Goal: Task Accomplishment & Management: Use online tool/utility

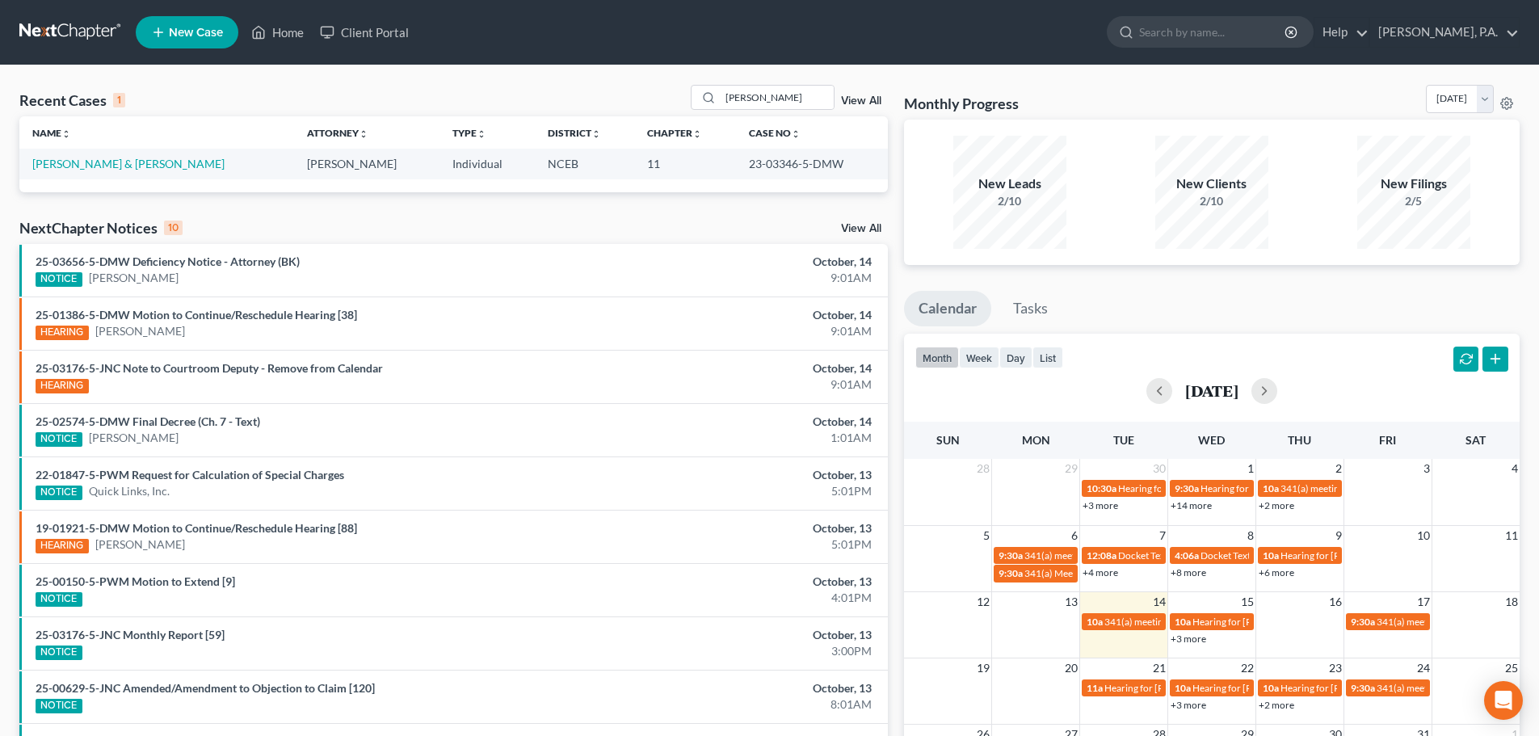
click at [38, 33] on link at bounding box center [70, 32] width 103 height 29
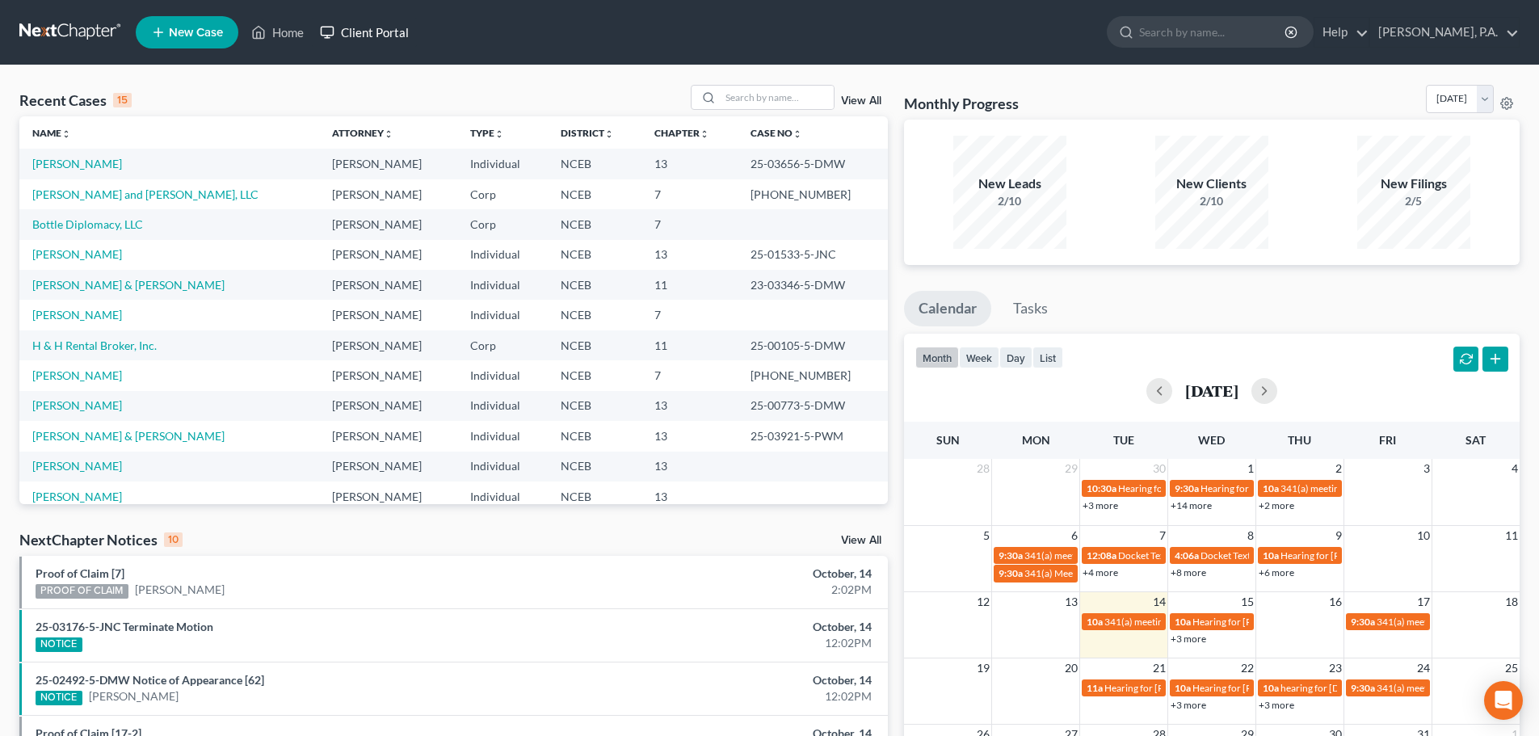
click at [398, 33] on link "Client Portal" at bounding box center [364, 32] width 105 height 29
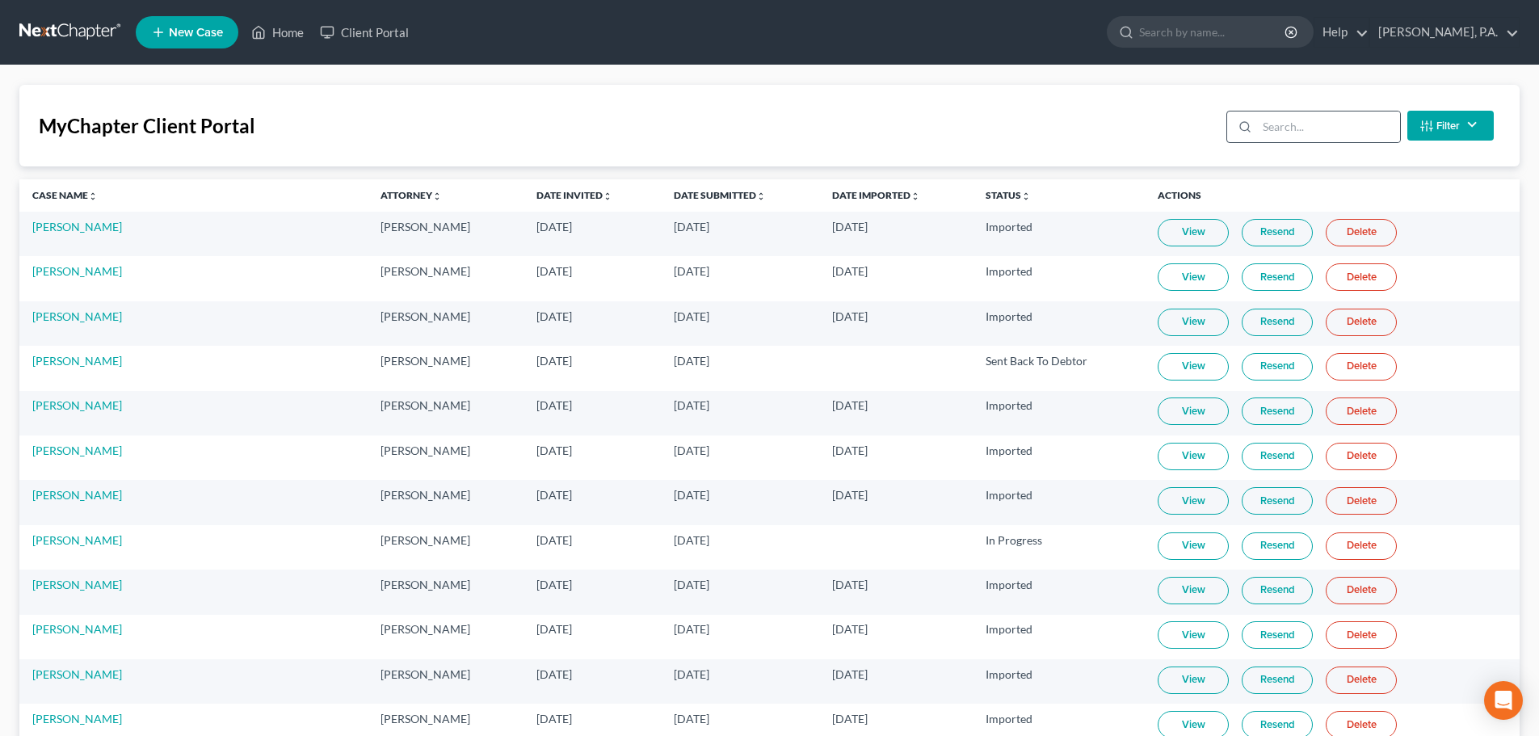
click at [1257, 123] on div at bounding box center [1242, 127] width 30 height 31
click at [1270, 124] on input "search" at bounding box center [1328, 127] width 143 height 31
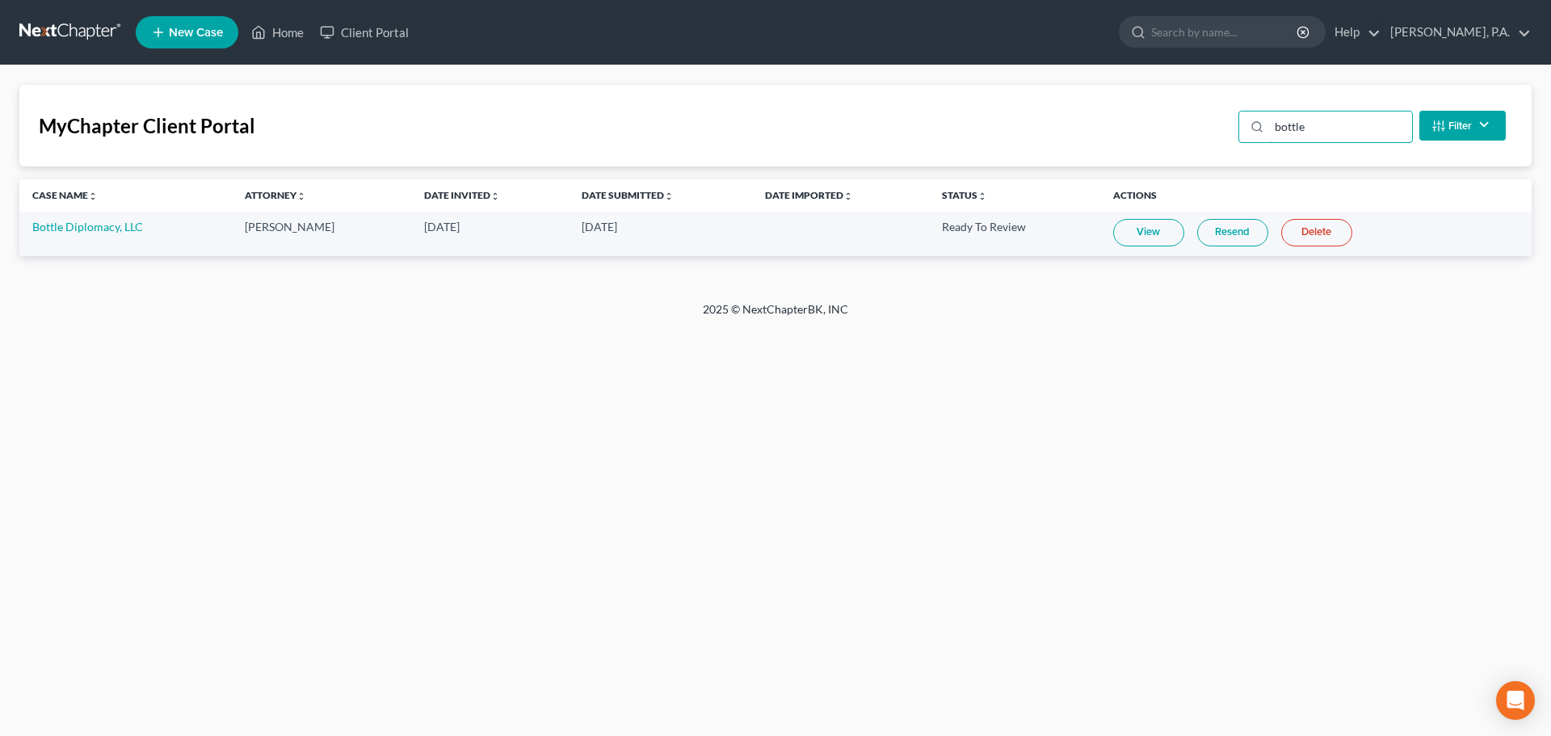
type input "bottle"
click at [1147, 228] on link "View" at bounding box center [1148, 232] width 71 height 27
click at [70, 20] on link at bounding box center [70, 32] width 103 height 29
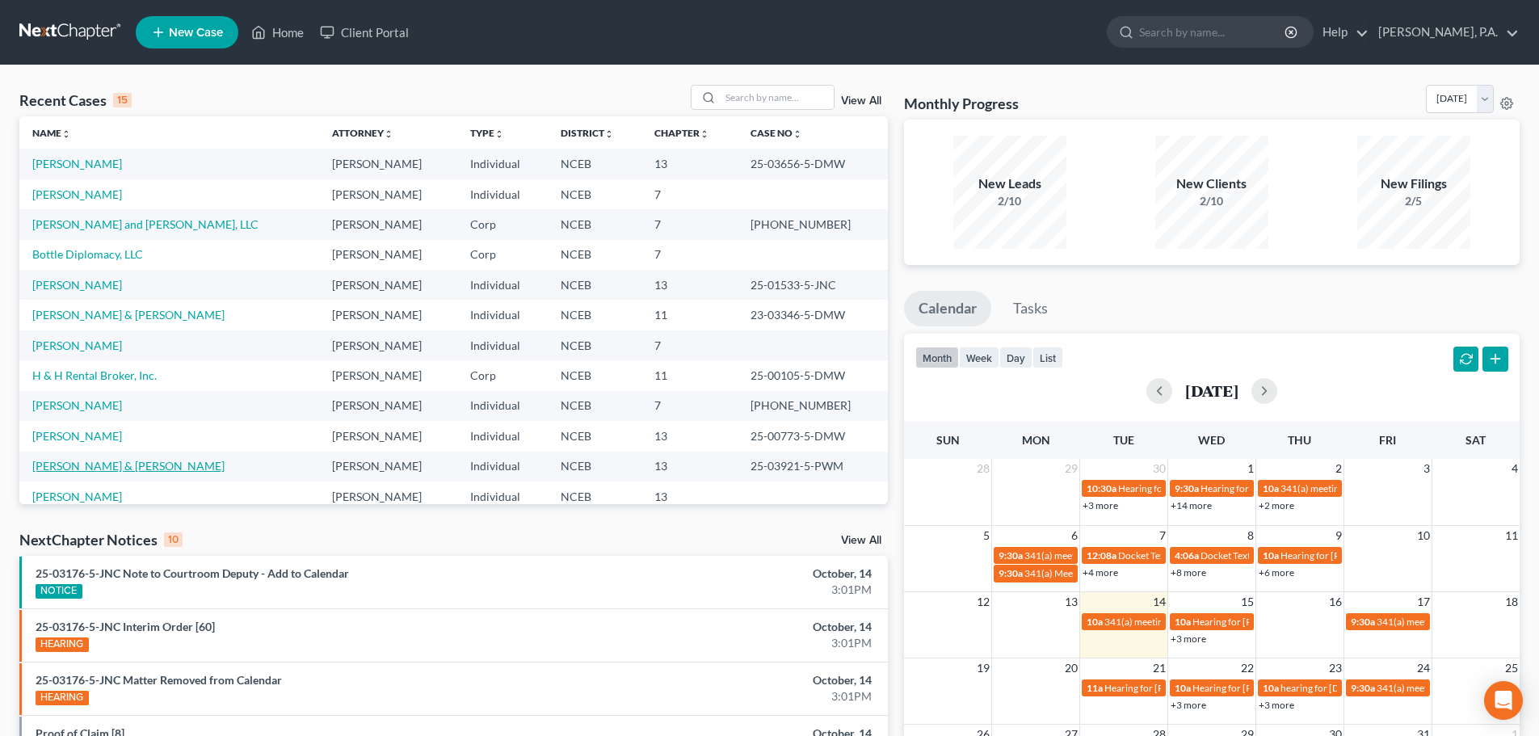
click at [115, 471] on link "Harvey, Angela & Bobby" at bounding box center [128, 466] width 192 height 14
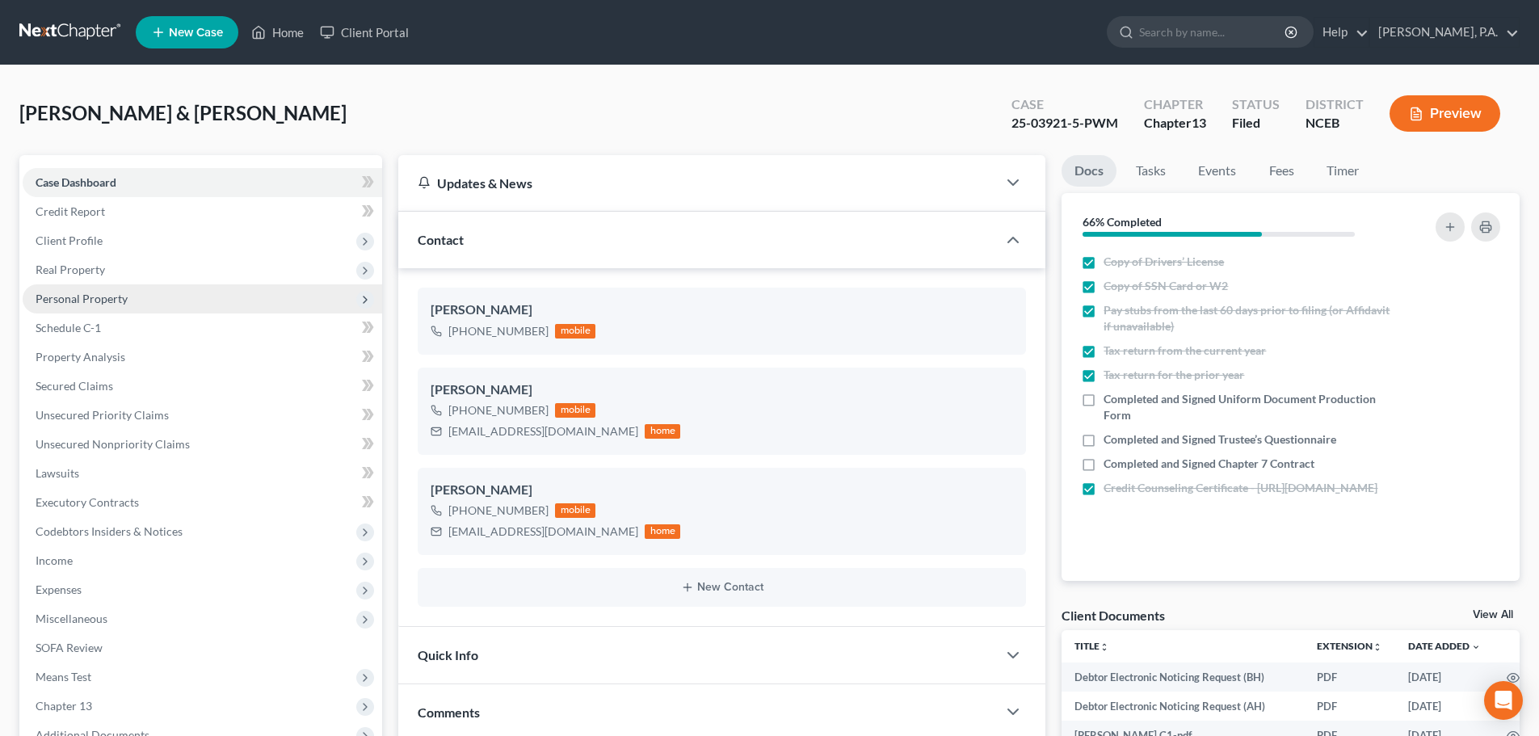
click at [116, 302] on span "Personal Property" at bounding box center [82, 299] width 92 height 14
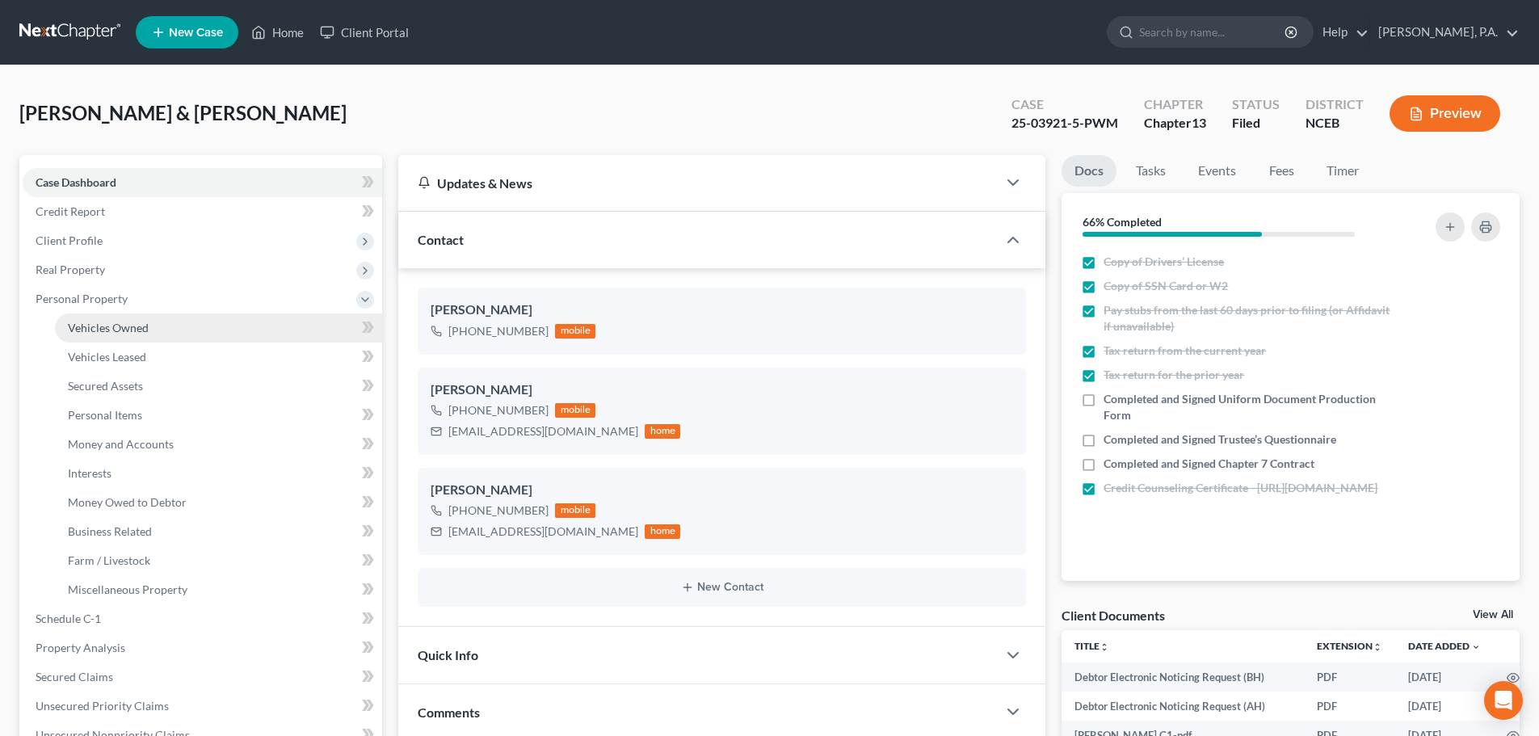
click at [193, 337] on link "Vehicles Owned" at bounding box center [218, 328] width 327 height 29
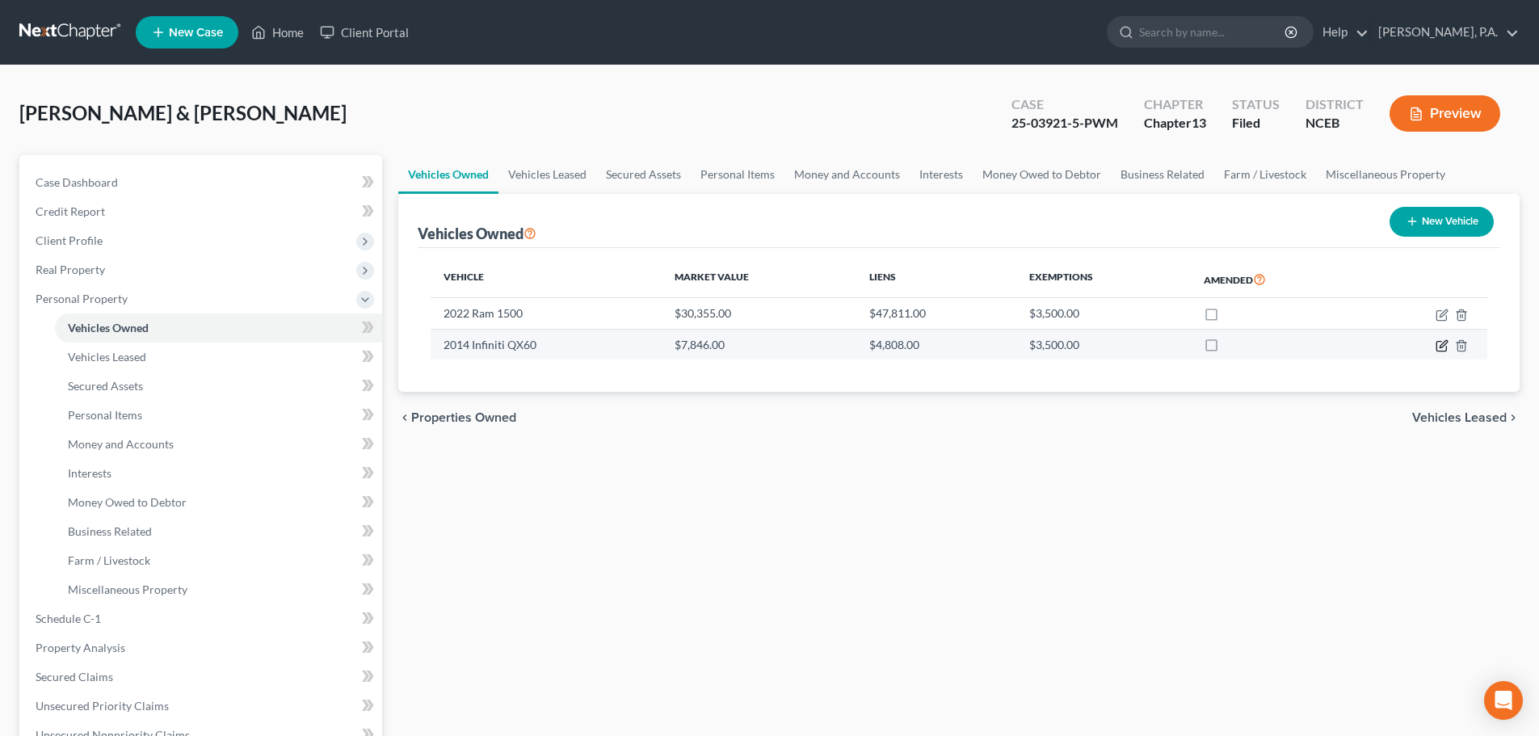
click at [1443, 351] on icon "button" at bounding box center [1442, 347] width 10 height 10
select select "0"
select select "12"
select select "2"
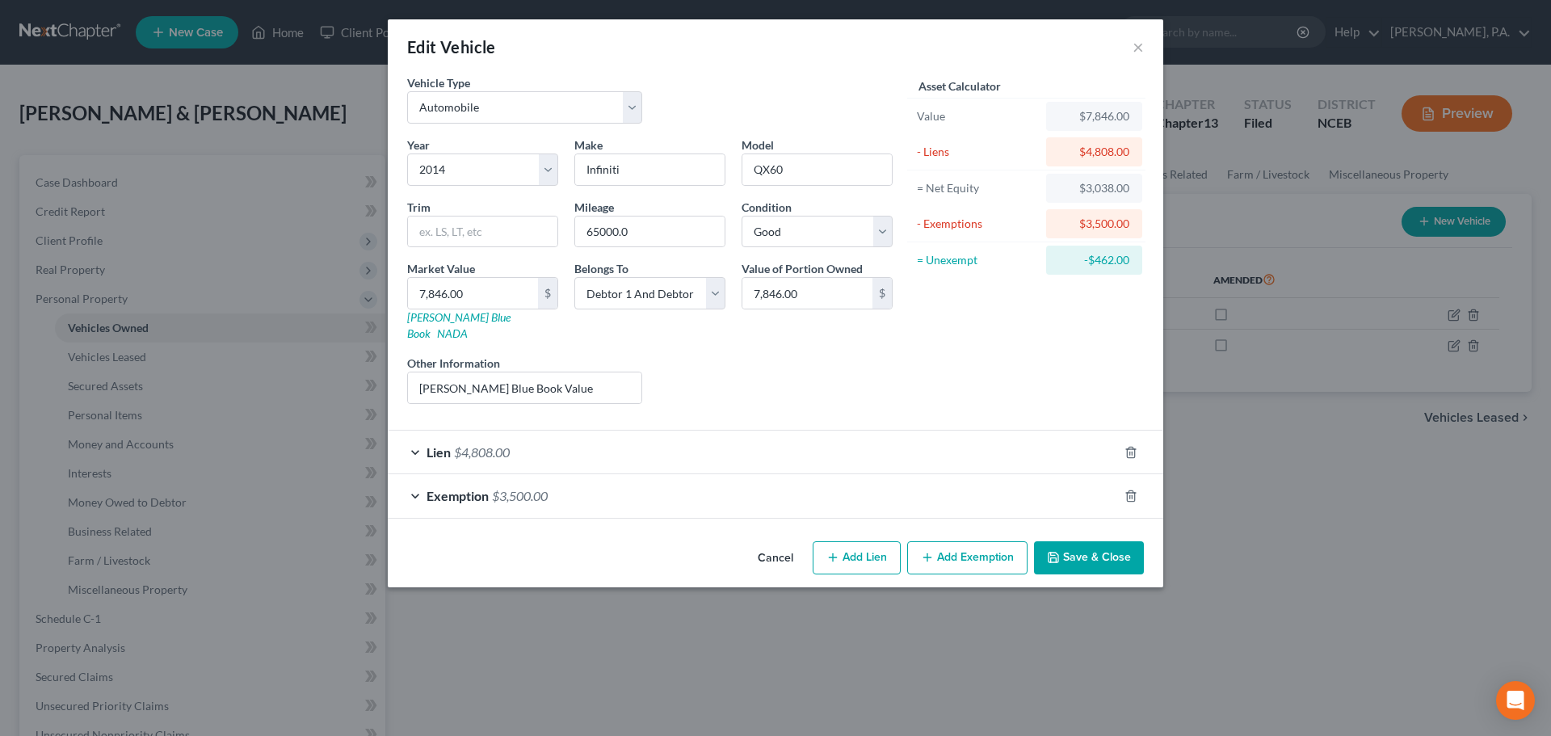
click at [846, 457] on div "Lien $4,808.00" at bounding box center [753, 452] width 730 height 43
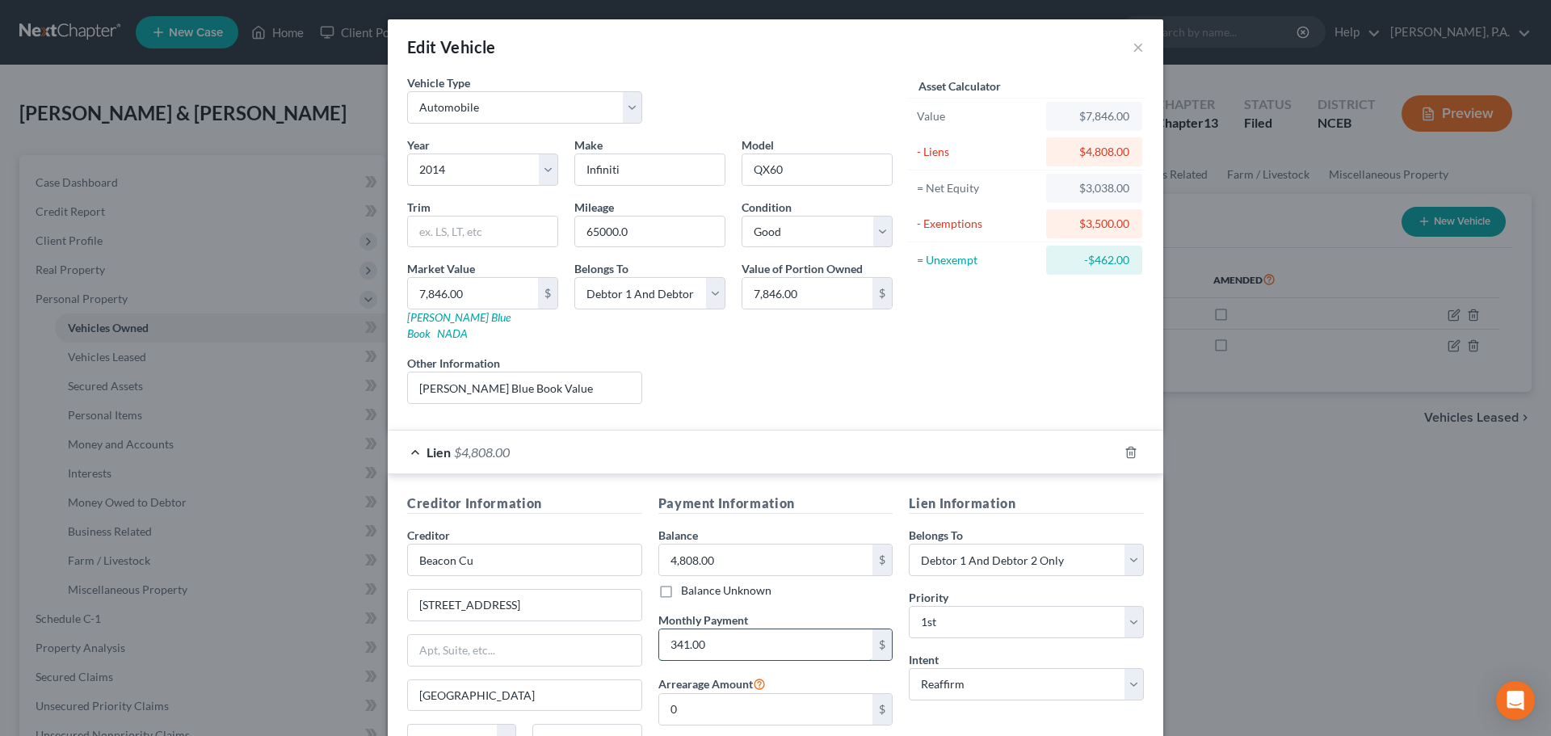
click at [816, 629] on input "341.00" at bounding box center [766, 644] width 214 height 31
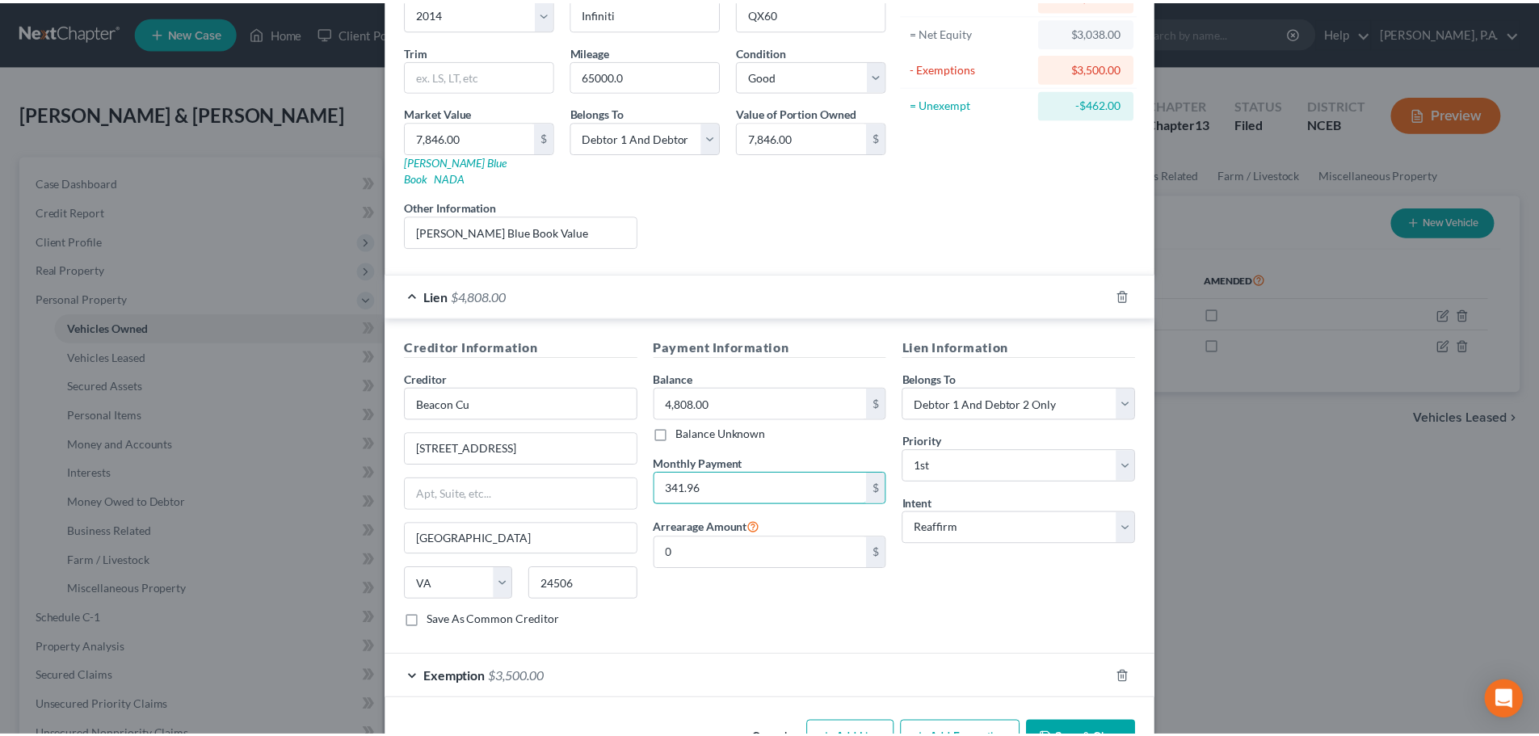
scroll to position [192, 0]
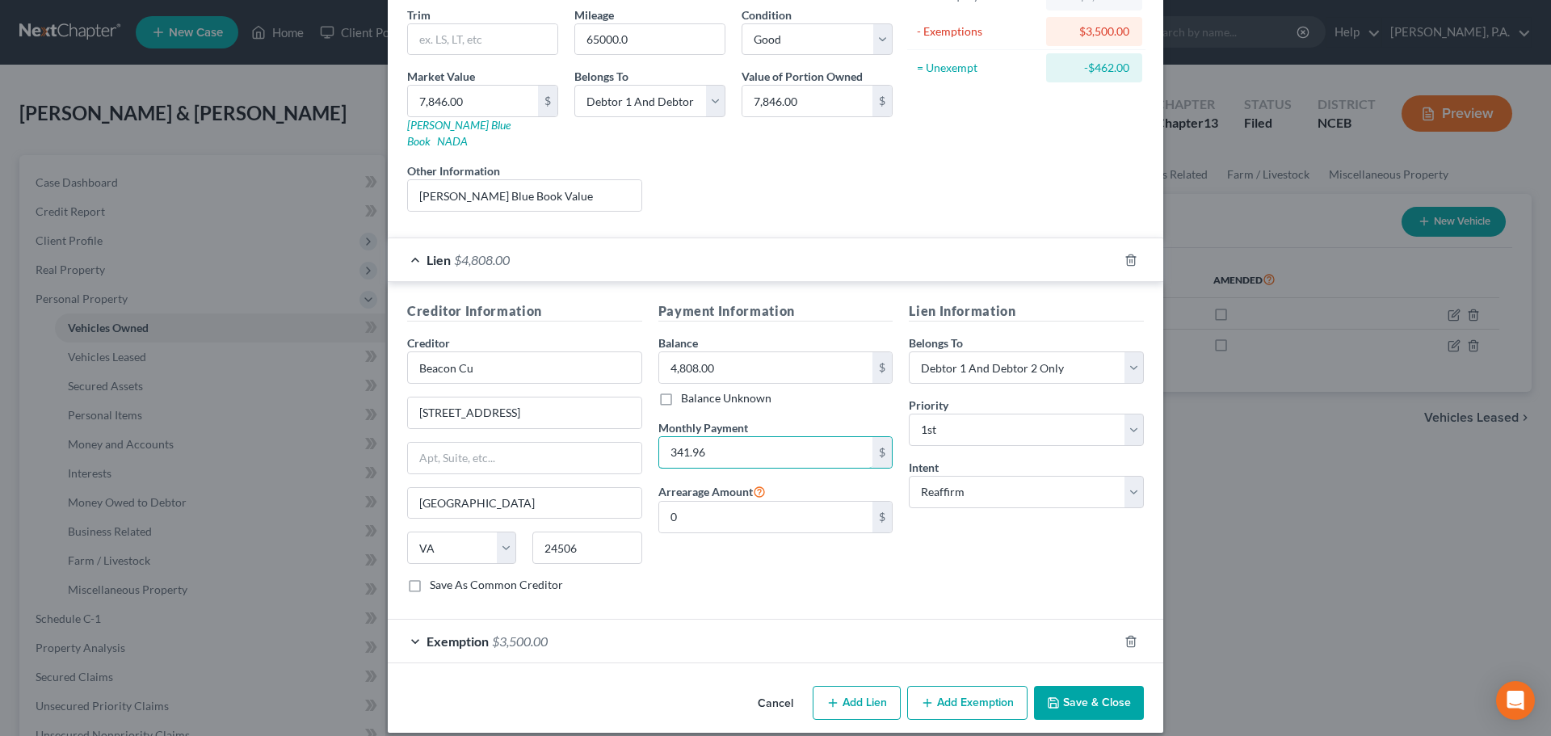
type input "341.96"
click at [1084, 686] on button "Save & Close" at bounding box center [1089, 703] width 110 height 34
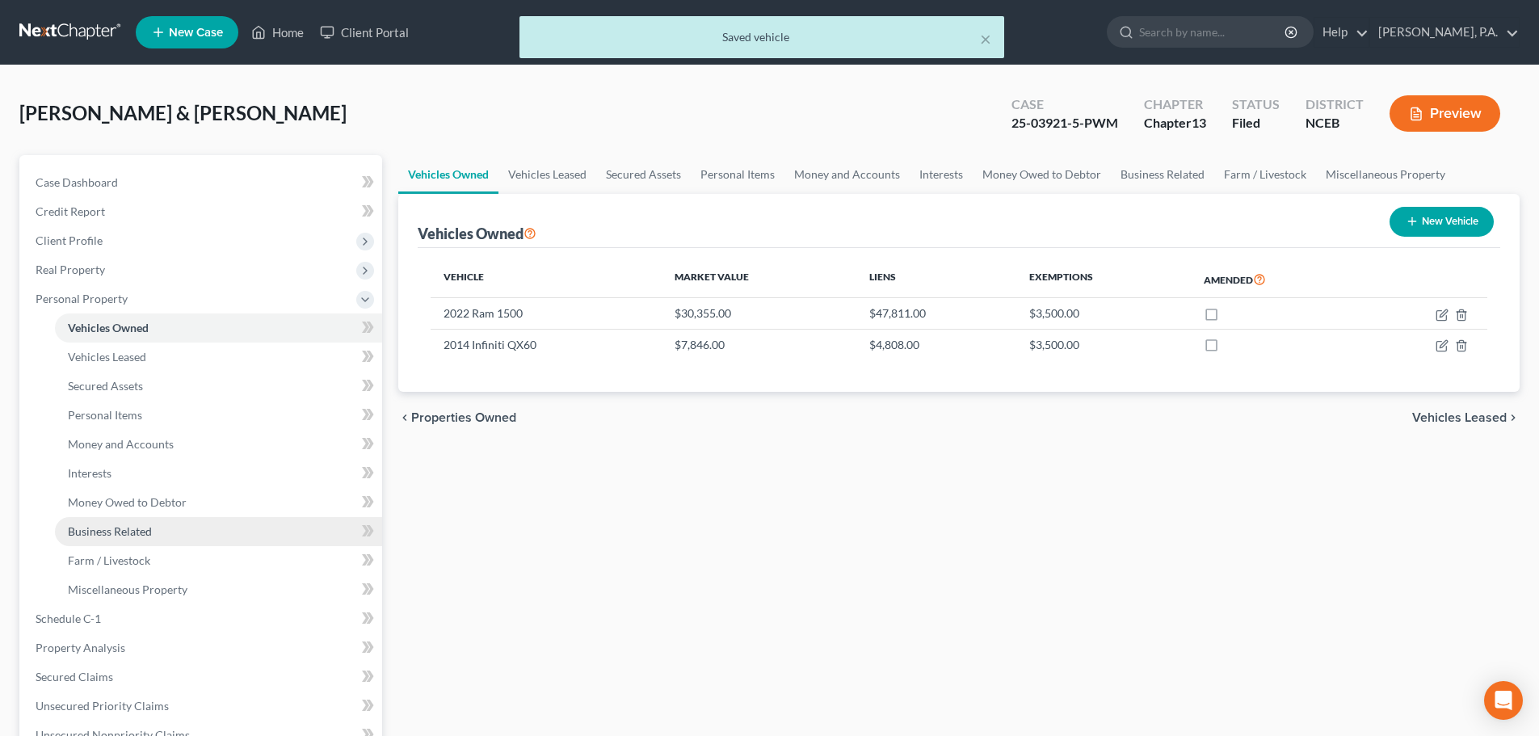
scroll to position [472, 0]
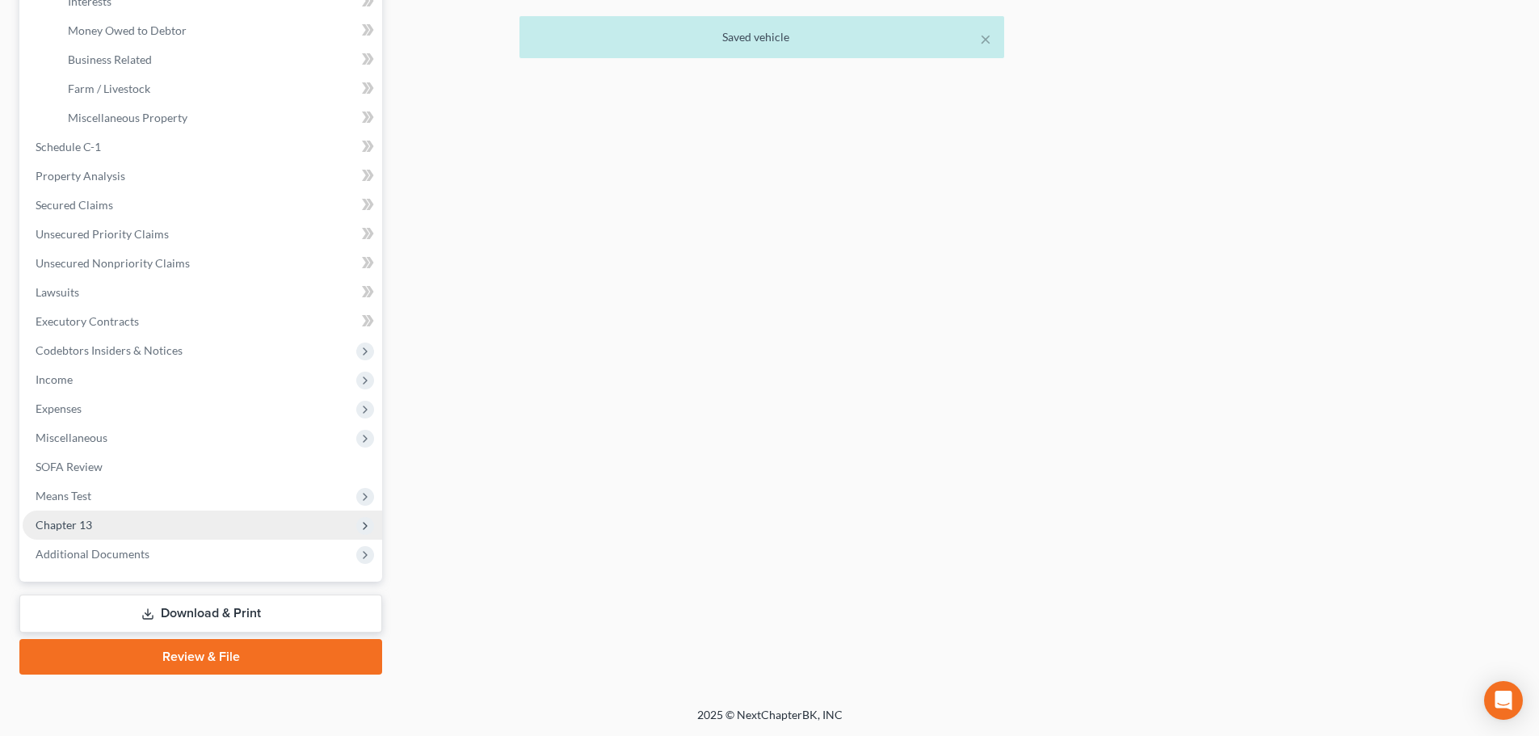
click at [309, 531] on span "Chapter 13" at bounding box center [203, 525] width 360 height 29
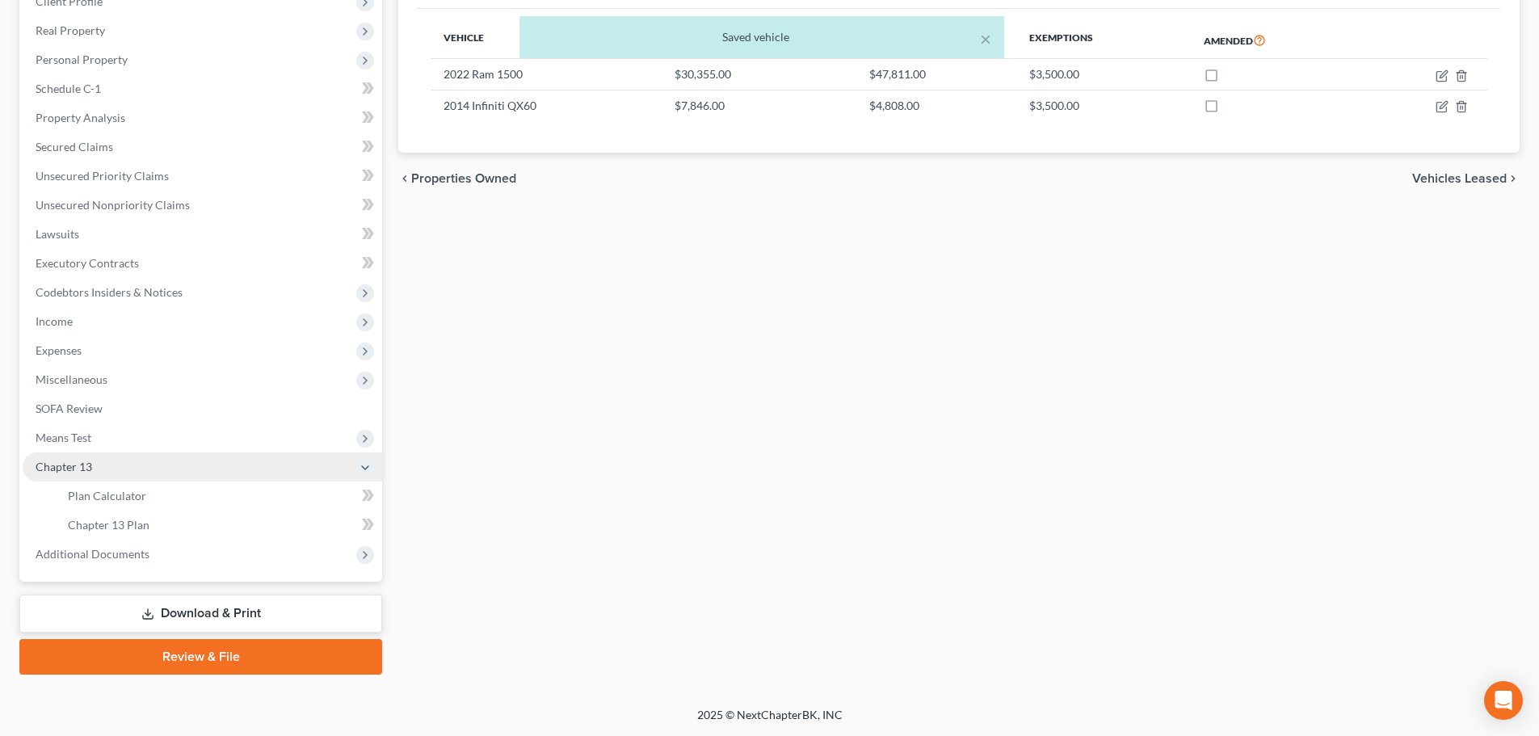
scroll to position [239, 0]
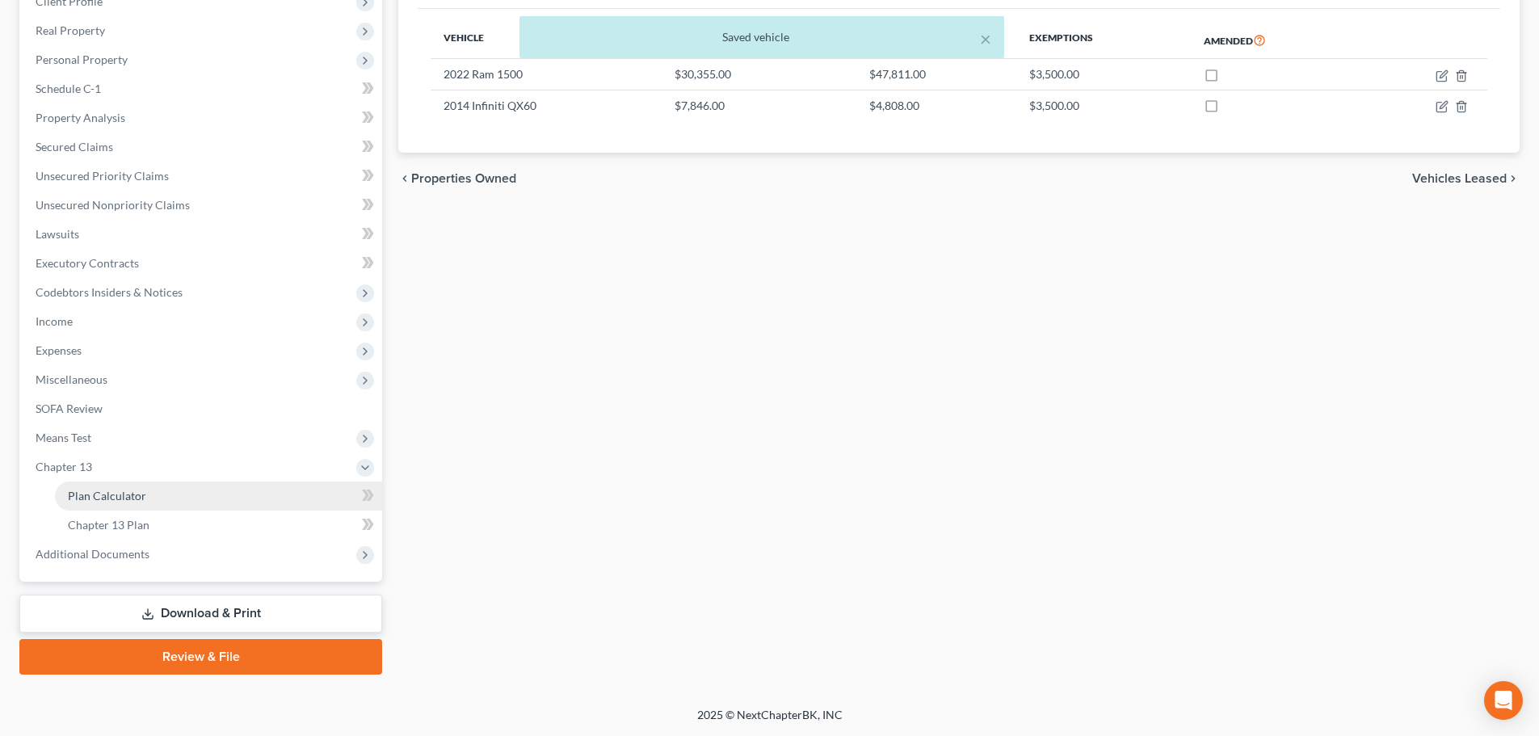
click at [319, 503] on link "Plan Calculator" at bounding box center [218, 496] width 327 height 29
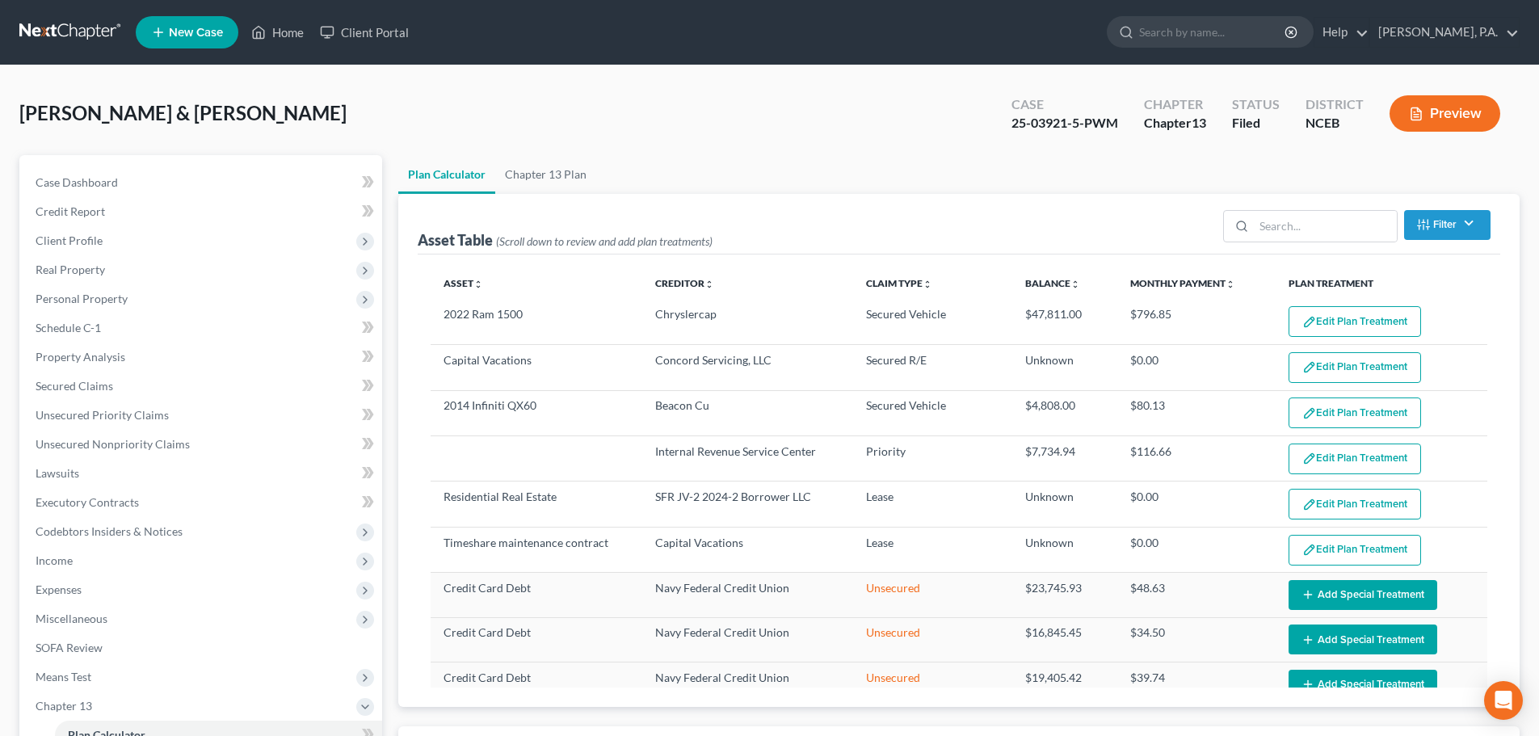
select select "59"
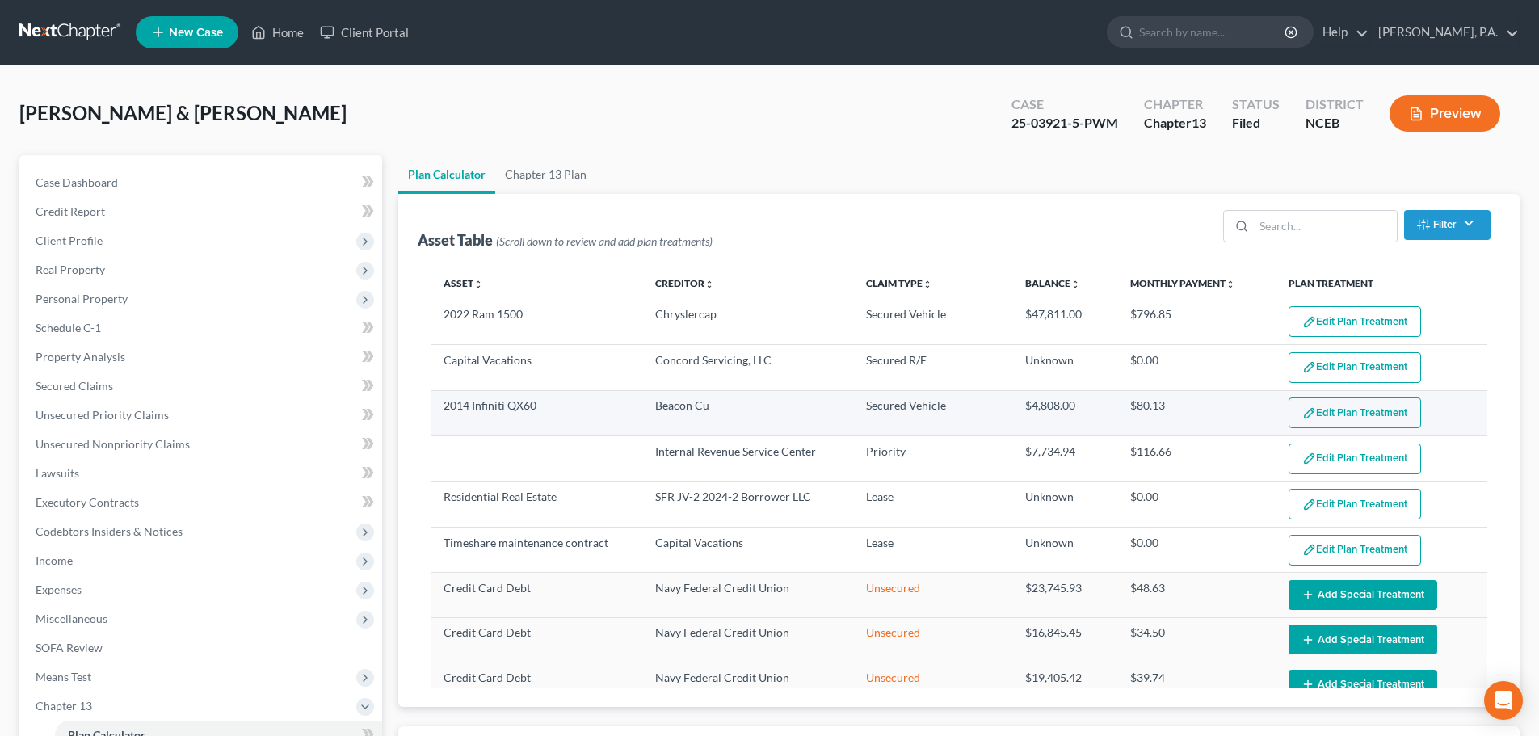
click at [1289, 404] on button "Edit Plan Treatment" at bounding box center [1355, 413] width 133 height 31
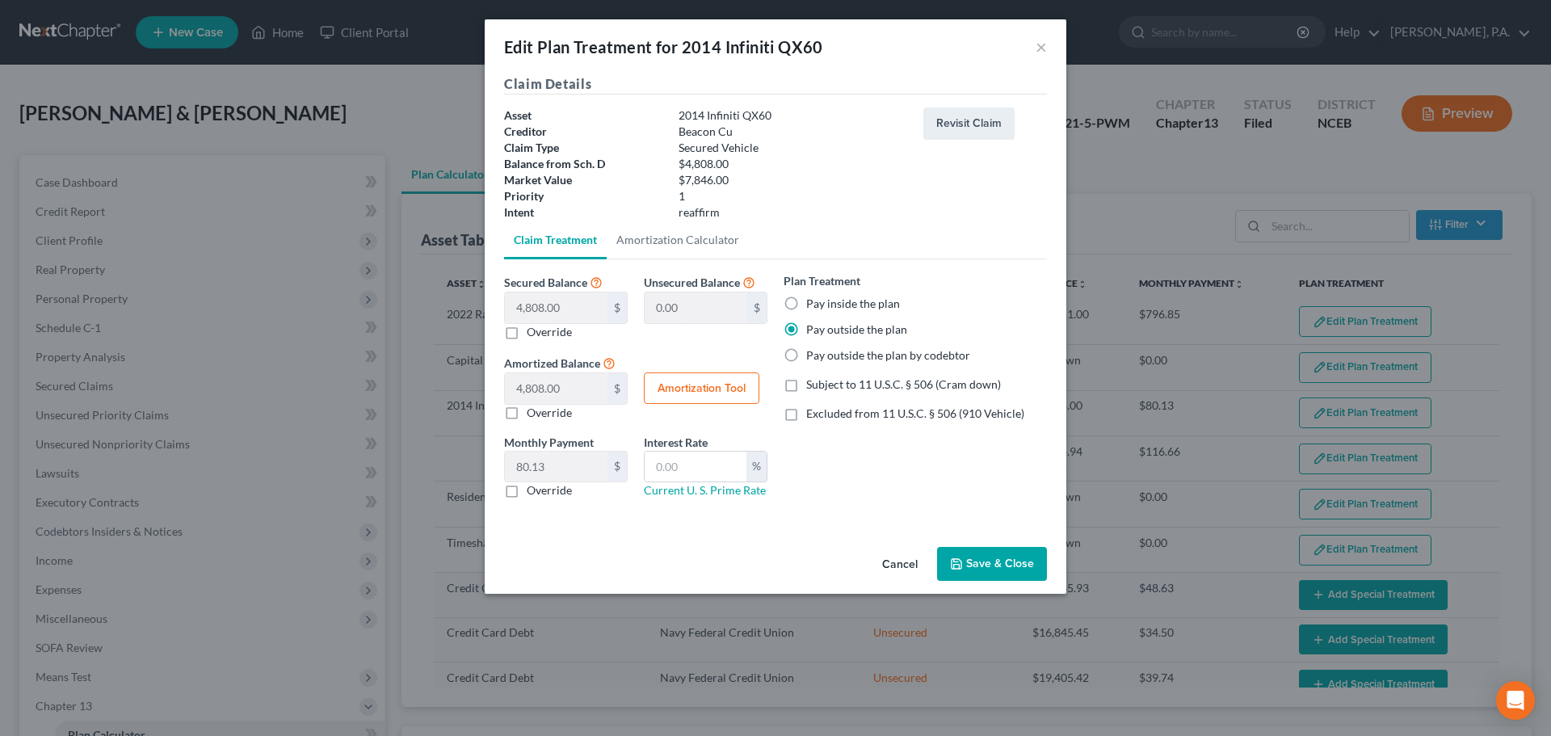
click at [703, 391] on button "Amortization Tool" at bounding box center [702, 389] width 116 height 32
type input "4,808.00"
type input "60"
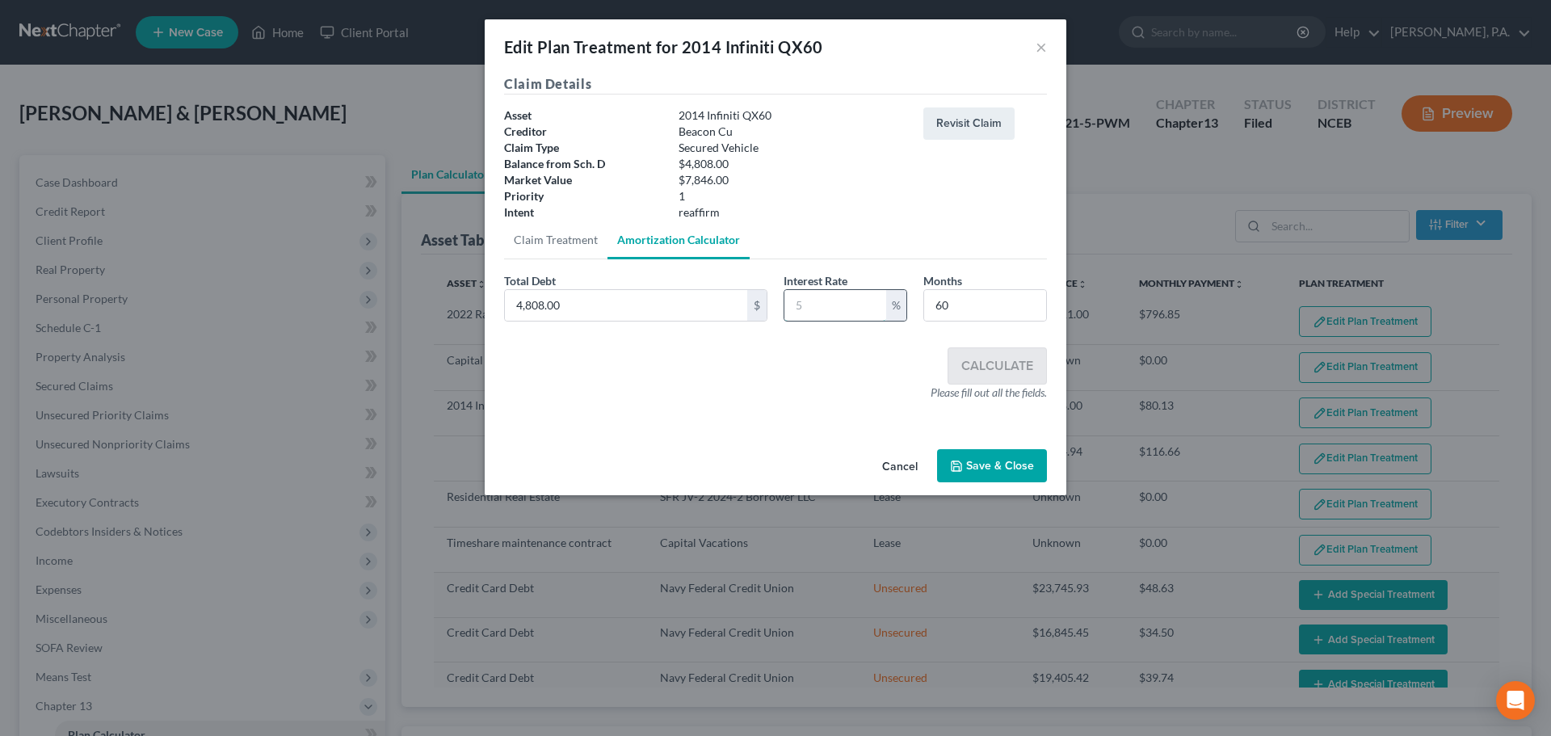
click at [827, 306] on input "text" at bounding box center [836, 305] width 102 height 31
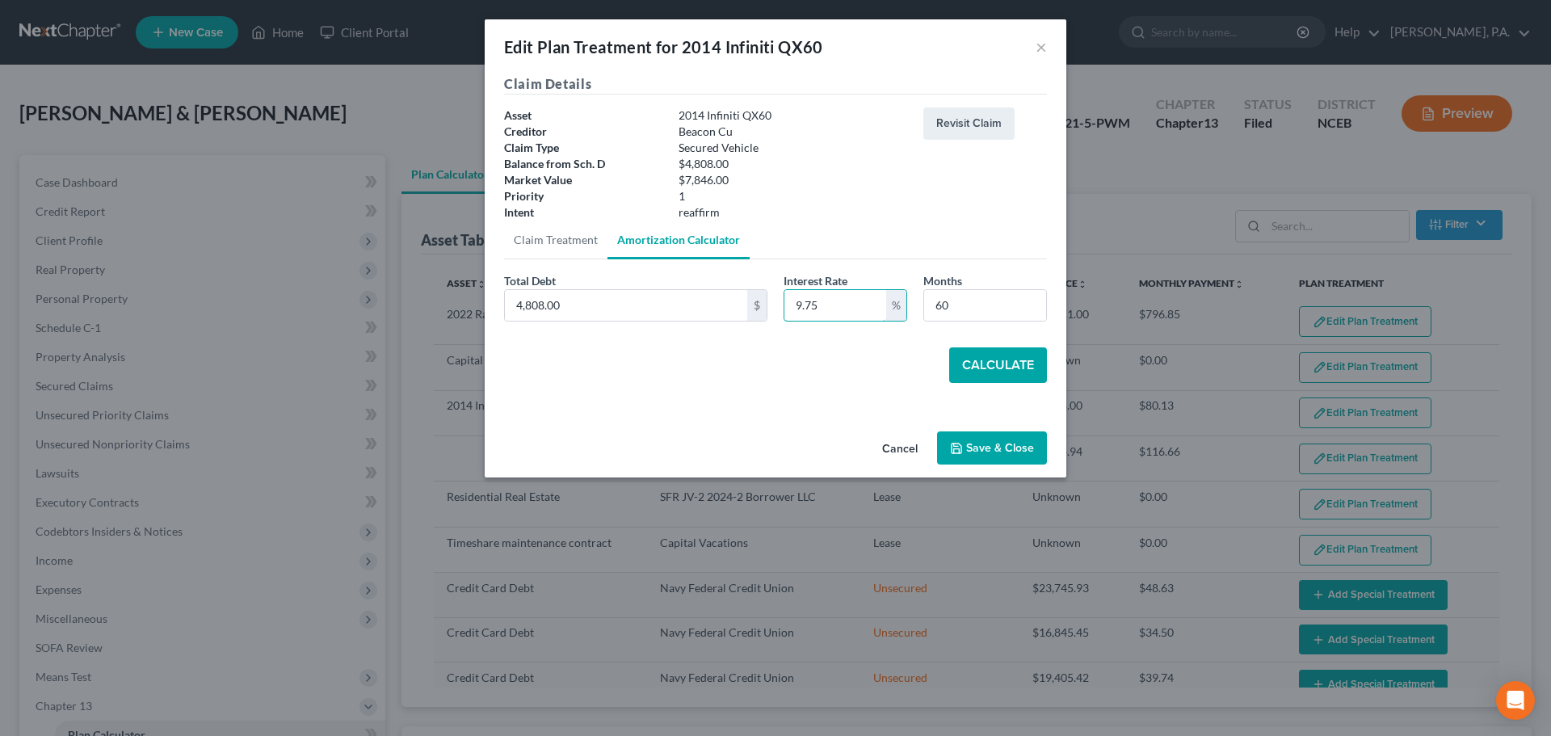
type input "9.75"
click at [961, 361] on button "Calculate" at bounding box center [998, 365] width 98 height 36
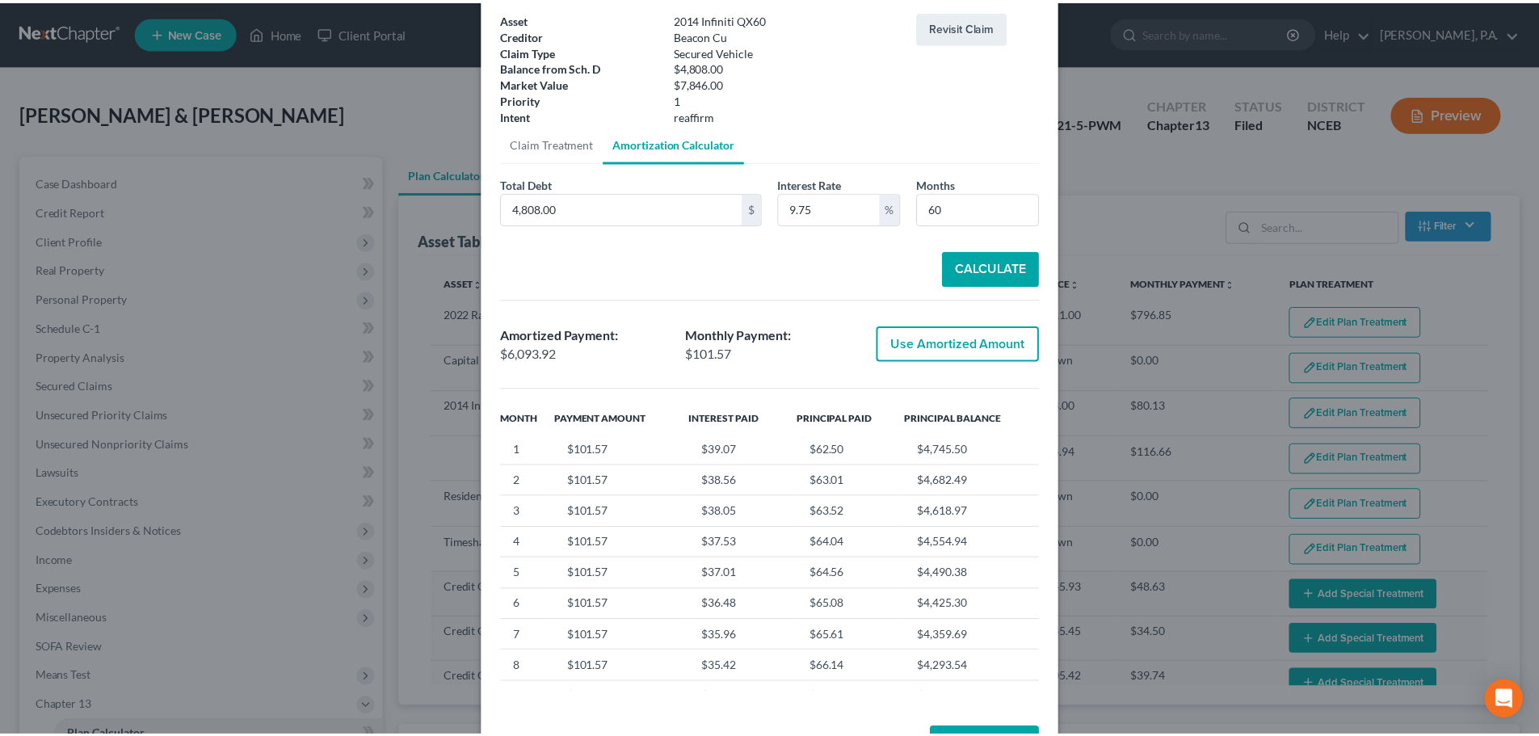
scroll to position [155, 0]
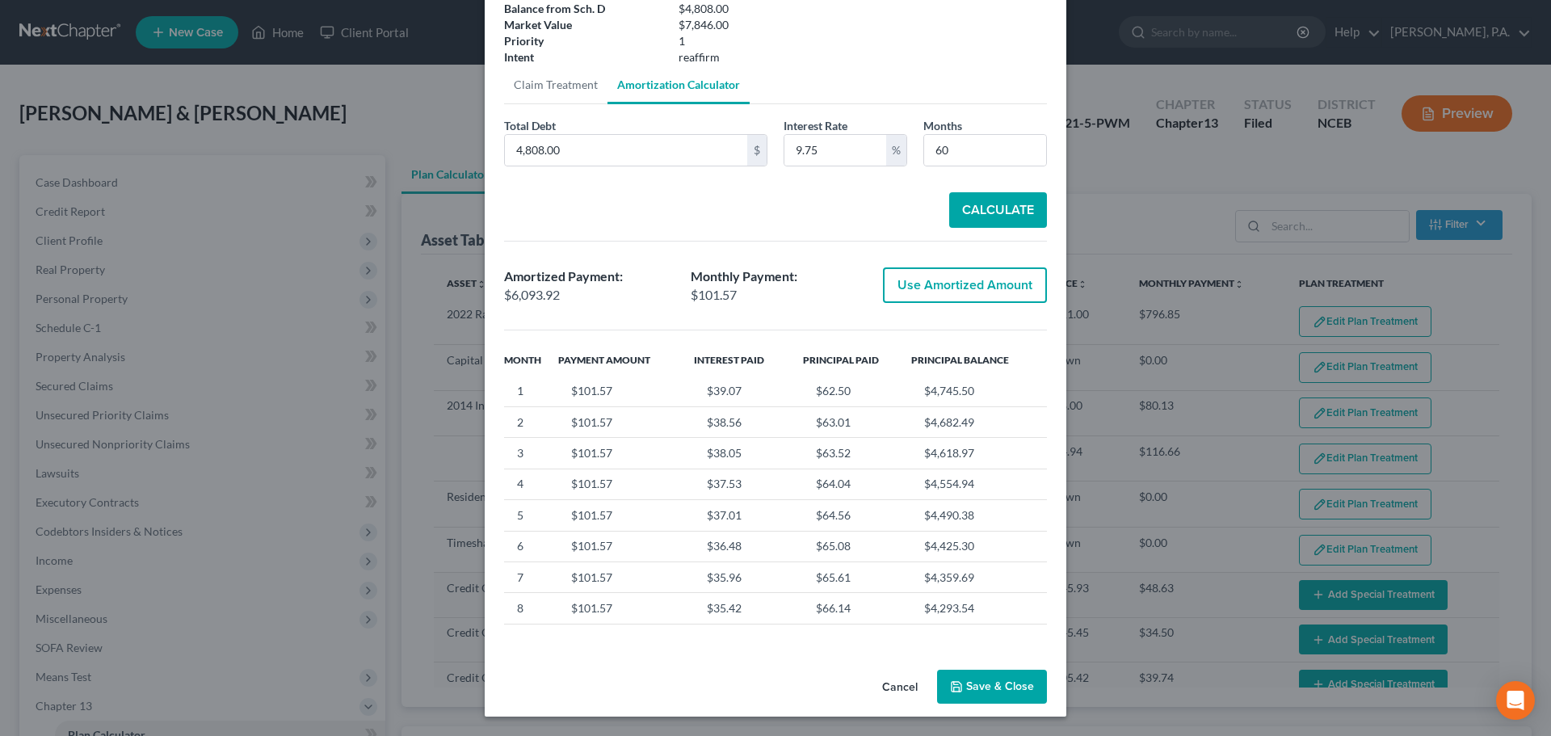
click at [886, 683] on button "Cancel" at bounding box center [899, 687] width 61 height 32
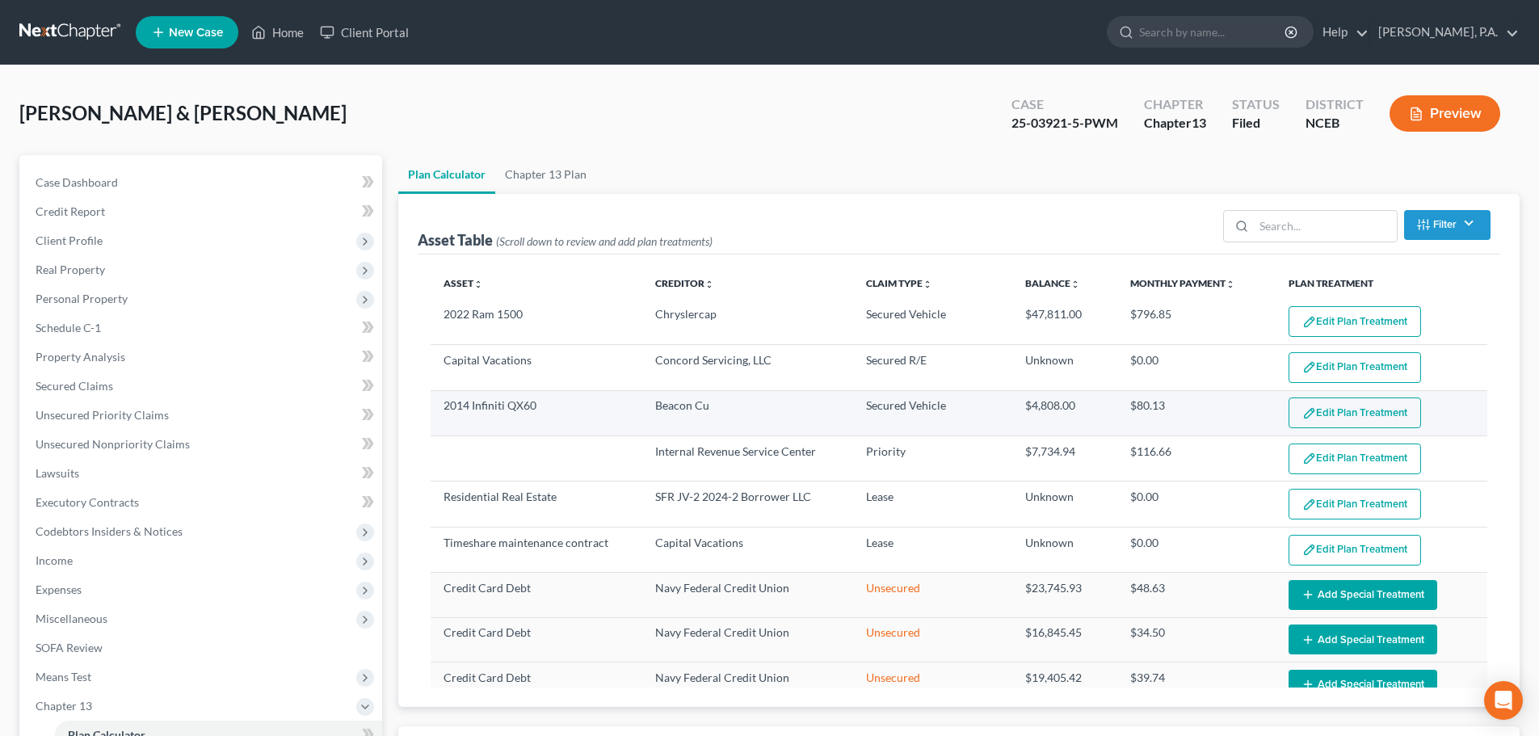
click at [797, 406] on td "Beacon Cu" at bounding box center [748, 412] width 212 height 45
click at [1345, 409] on button "Edit Plan Treatment" at bounding box center [1355, 413] width 133 height 31
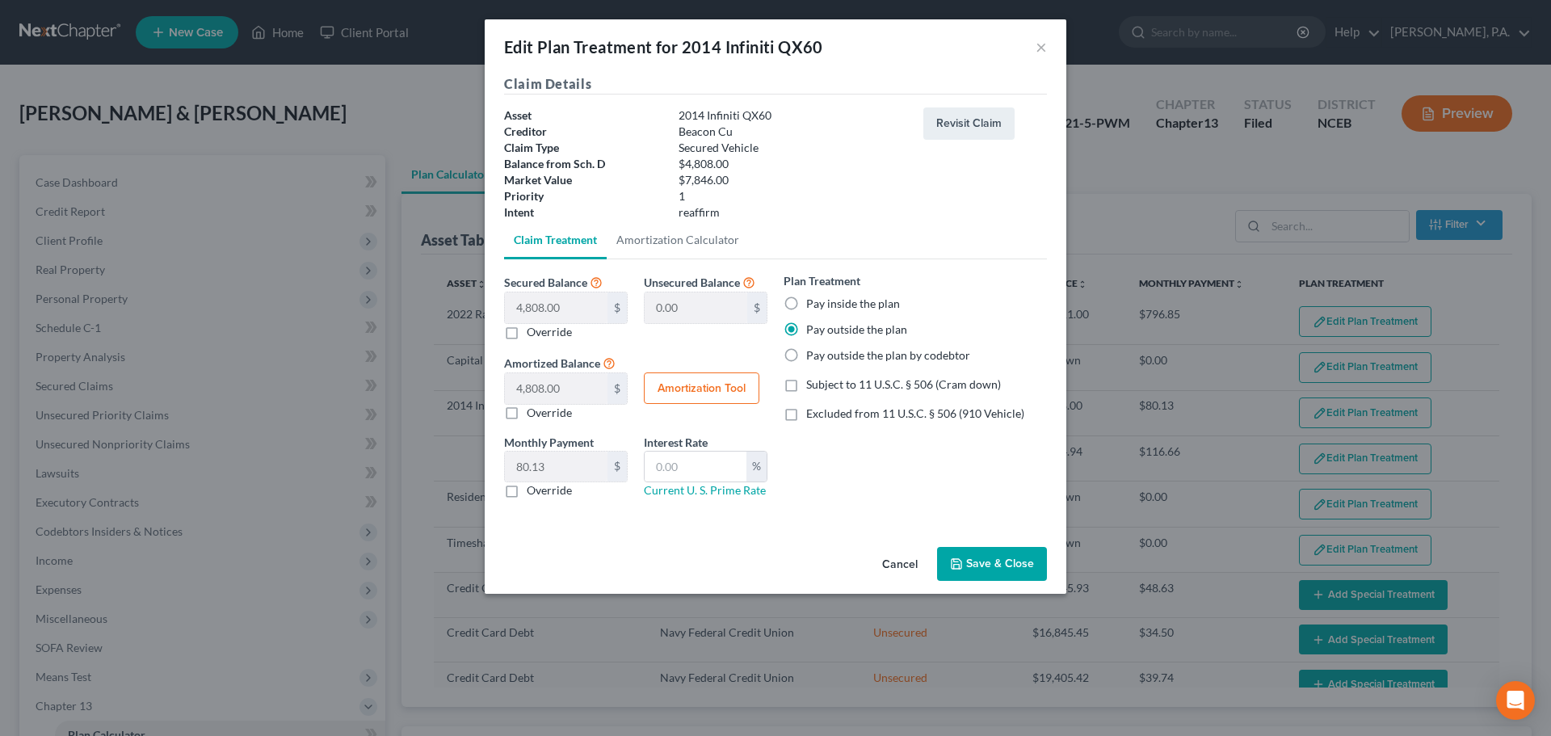
click at [1008, 565] on button "Save & Close" at bounding box center [992, 564] width 110 height 34
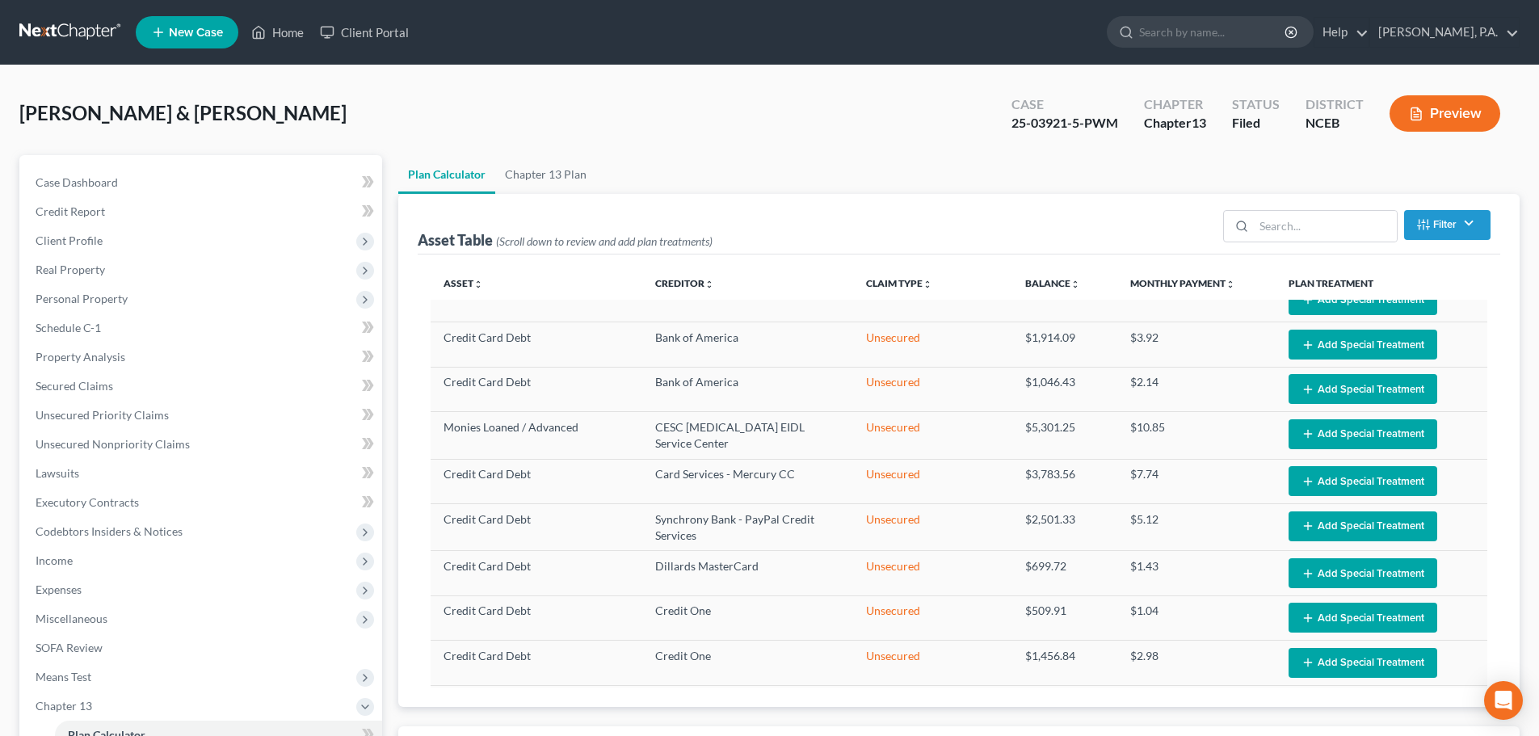
select select "59"
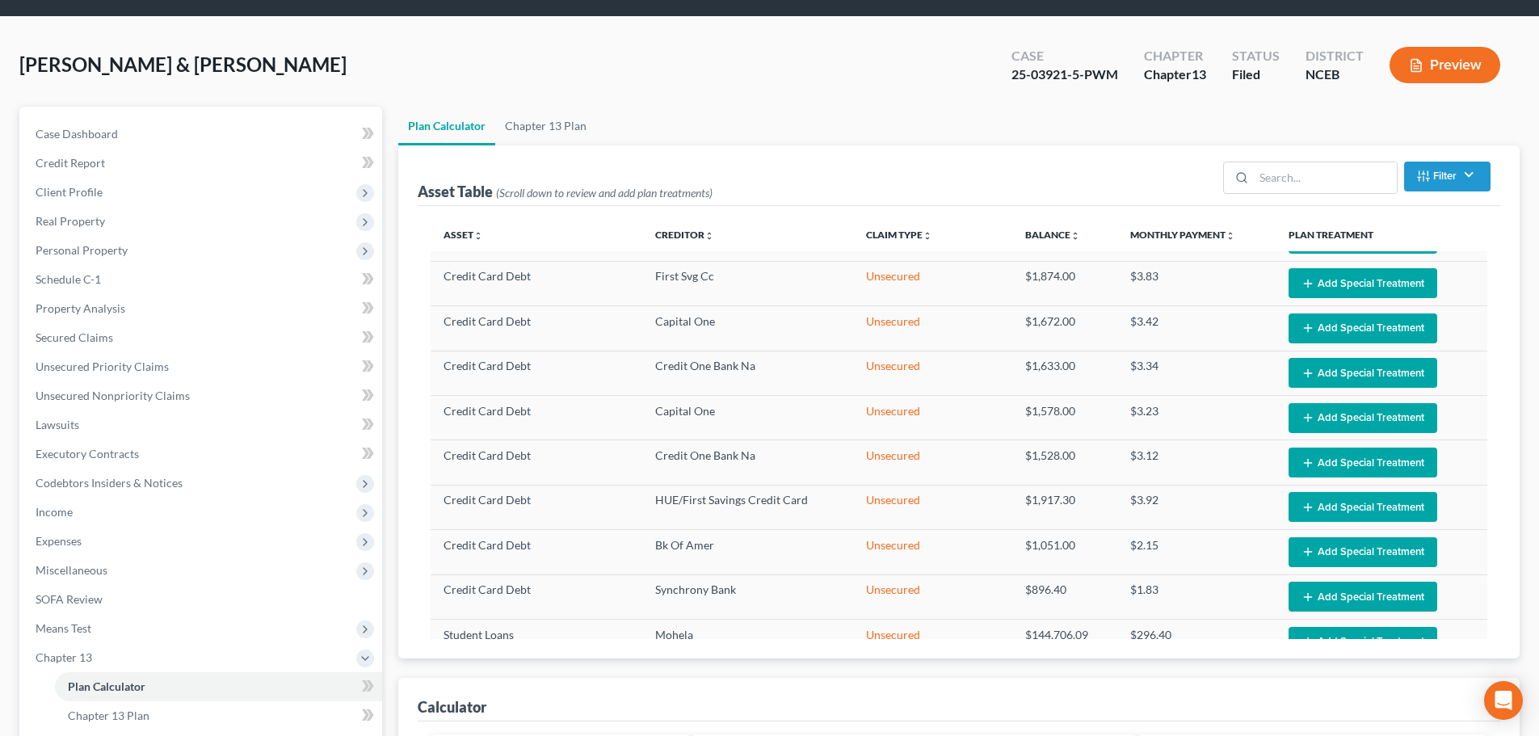
scroll to position [0, 0]
